Goal: Information Seeking & Learning: Learn about a topic

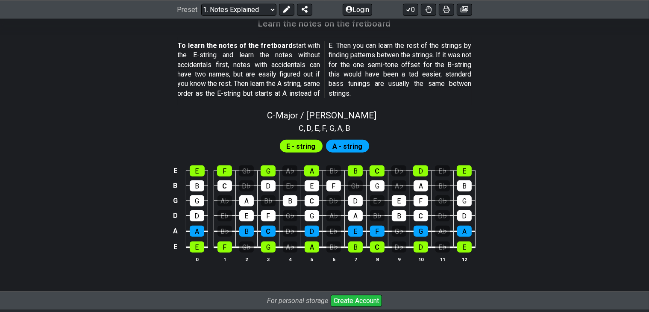
scroll to position [772, 0]
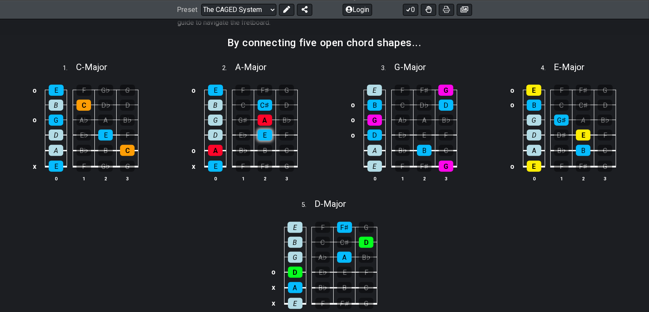
scroll to position [268, 0]
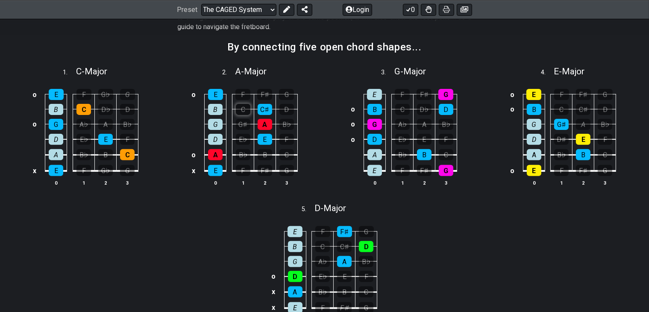
click at [248, 108] on div "C" at bounding box center [243, 109] width 15 height 11
click at [251, 109] on td "G♯" at bounding box center [243, 116] width 22 height 15
click at [239, 107] on div "C" at bounding box center [243, 109] width 15 height 11
